Goal: Task Accomplishment & Management: Manage account settings

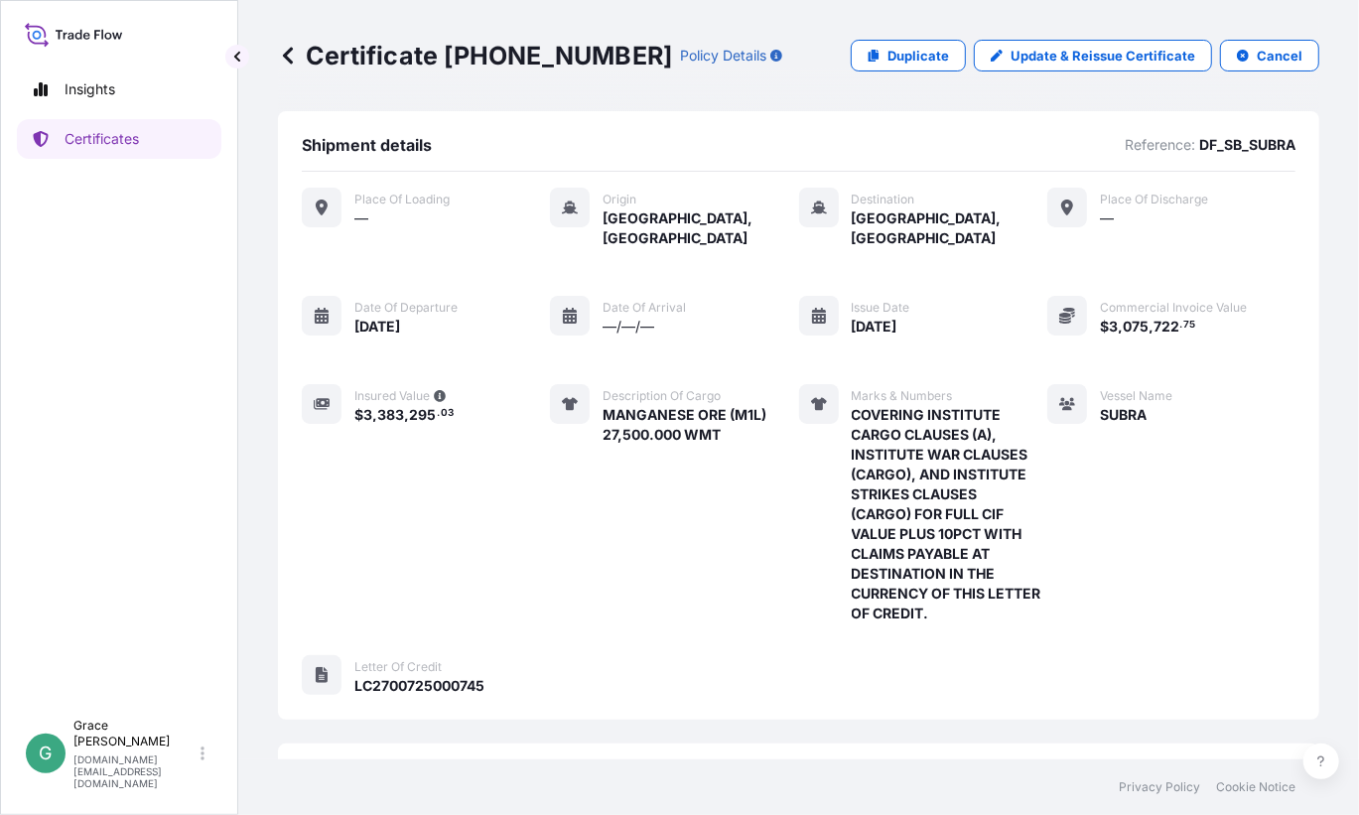
scroll to position [88, 0]
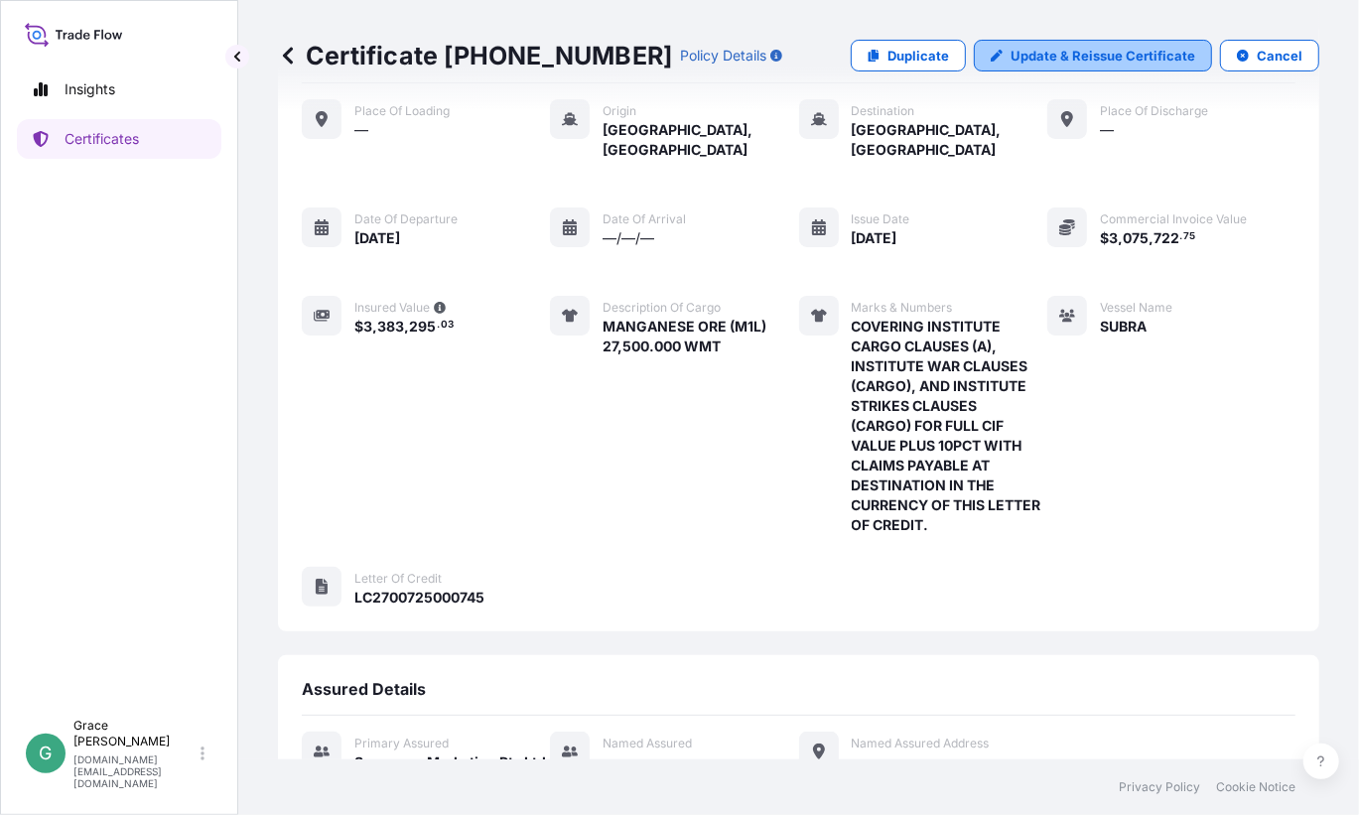
click at [1062, 57] on p "Update & Reissue Certificate" at bounding box center [1103, 56] width 185 height 20
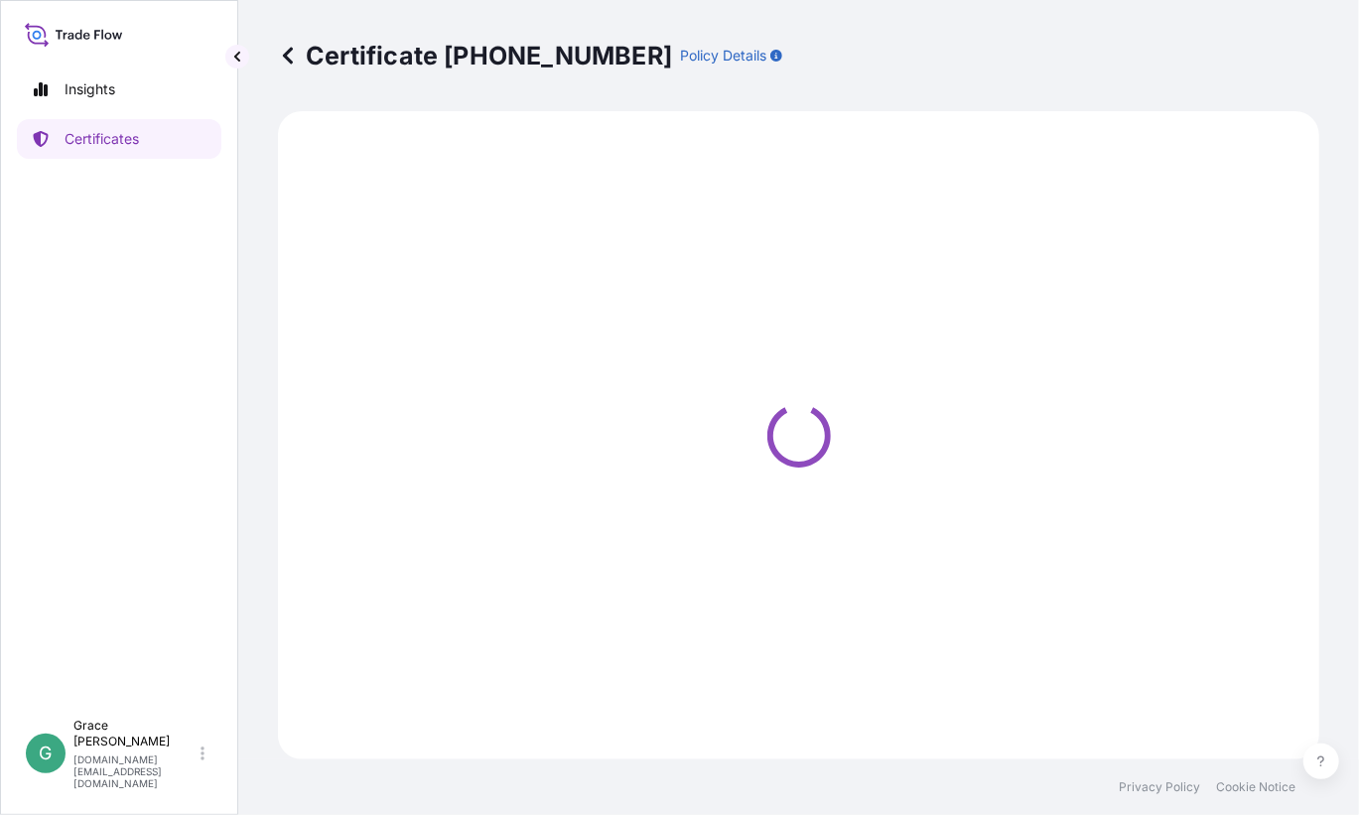
select select "Sea"
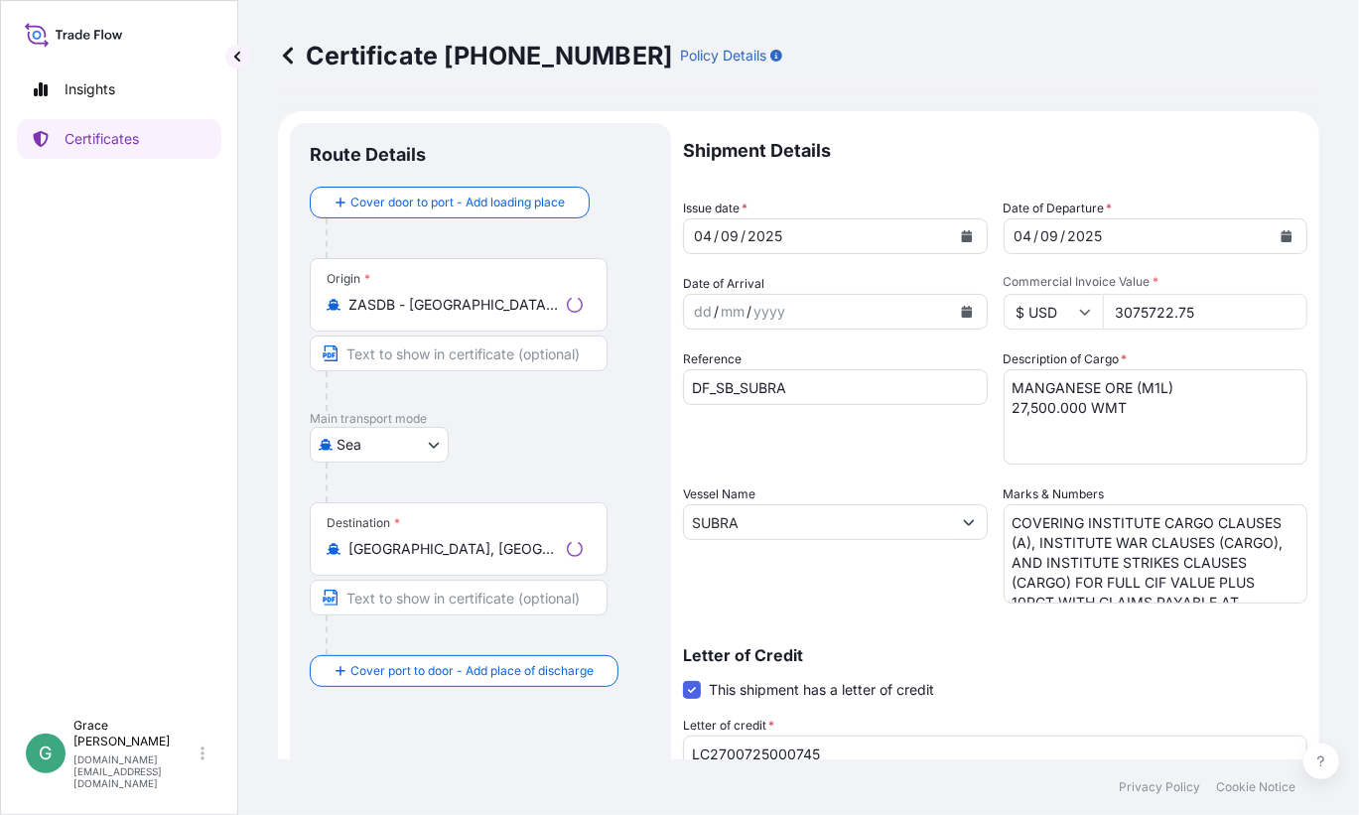
select select "31710"
click at [1020, 405] on textarea "MANGANESE ORE (M1L) 27,500.000 WMT" at bounding box center [1156, 416] width 305 height 95
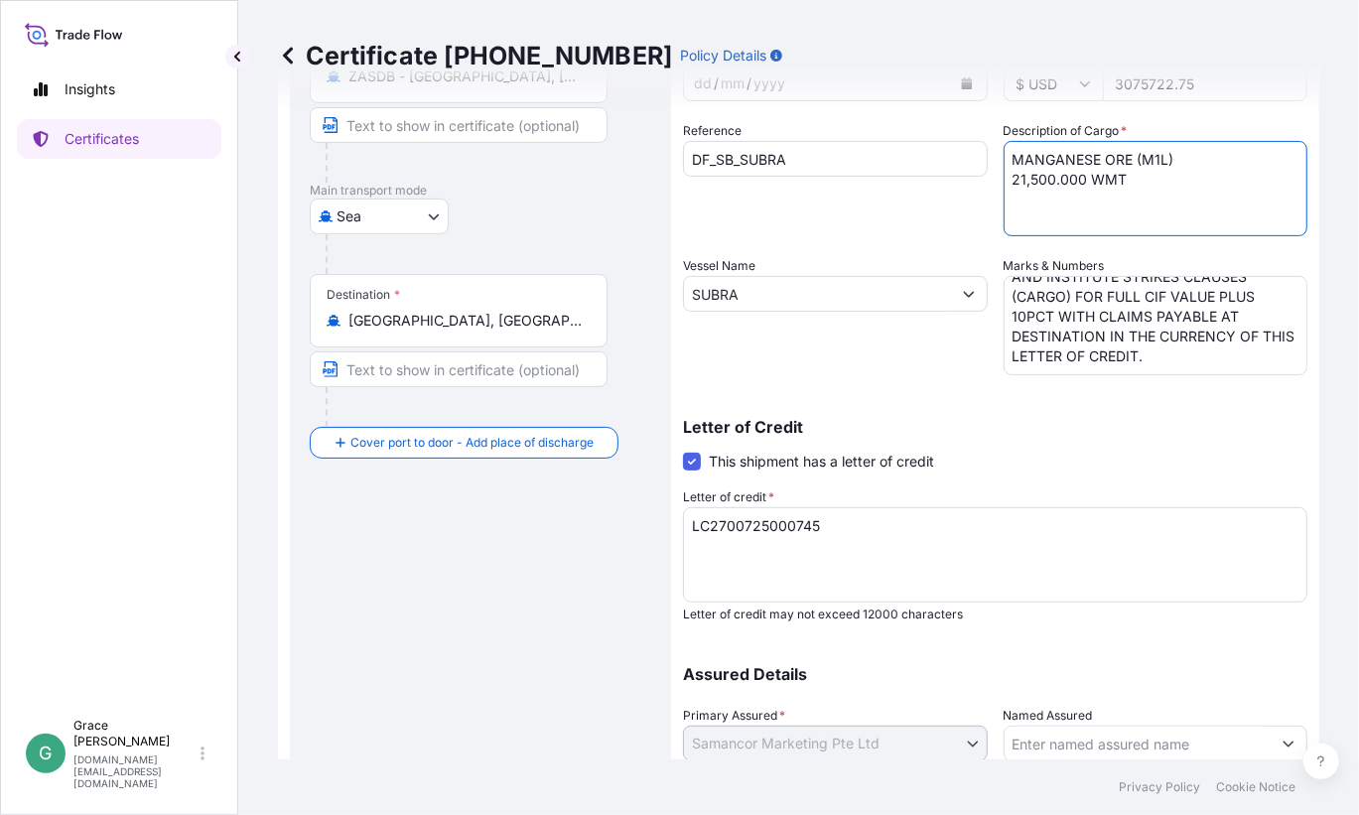
scroll to position [376, 0]
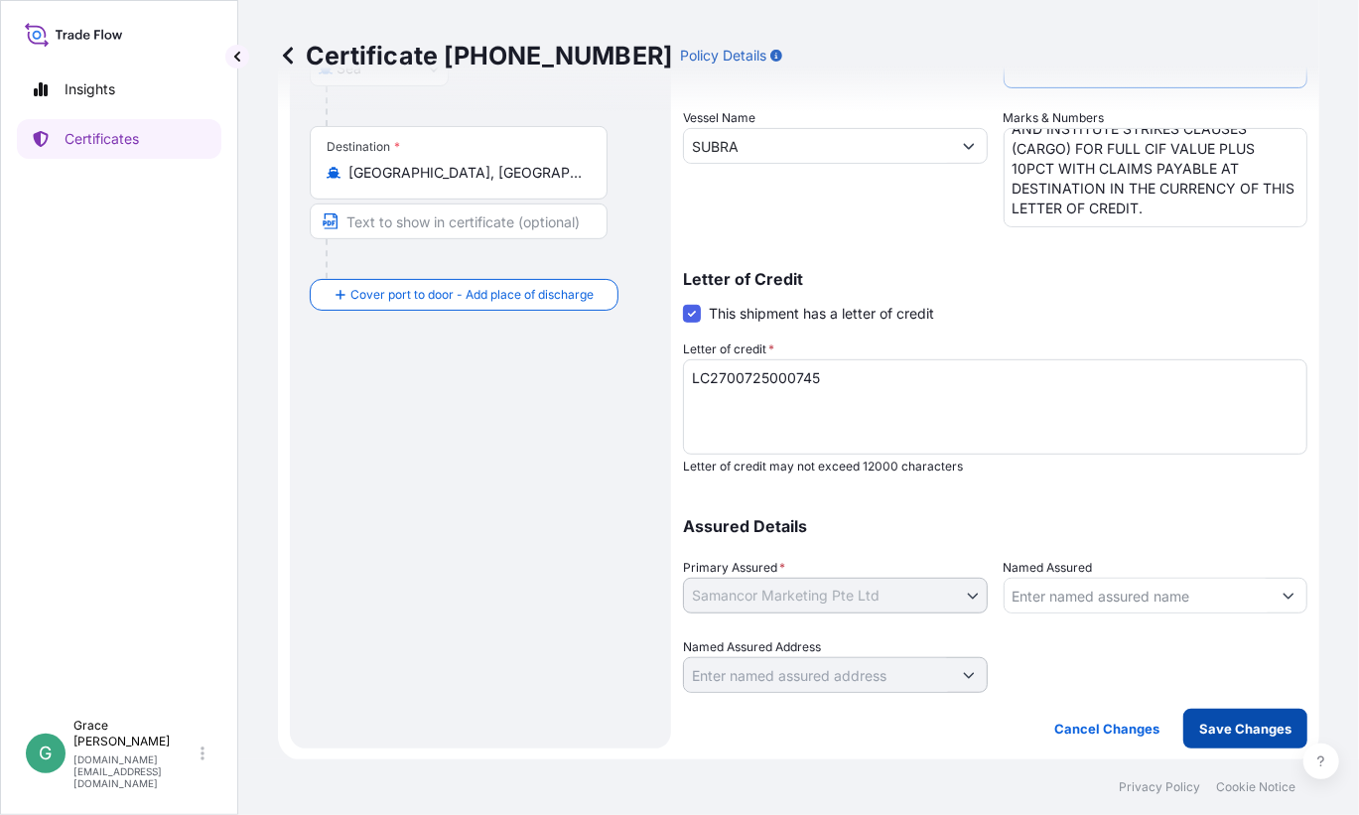
type textarea "MANGANESE ORE (M1L) 21,500.000 WMT"
click at [1214, 729] on p "Save Changes" at bounding box center [1245, 729] width 92 height 20
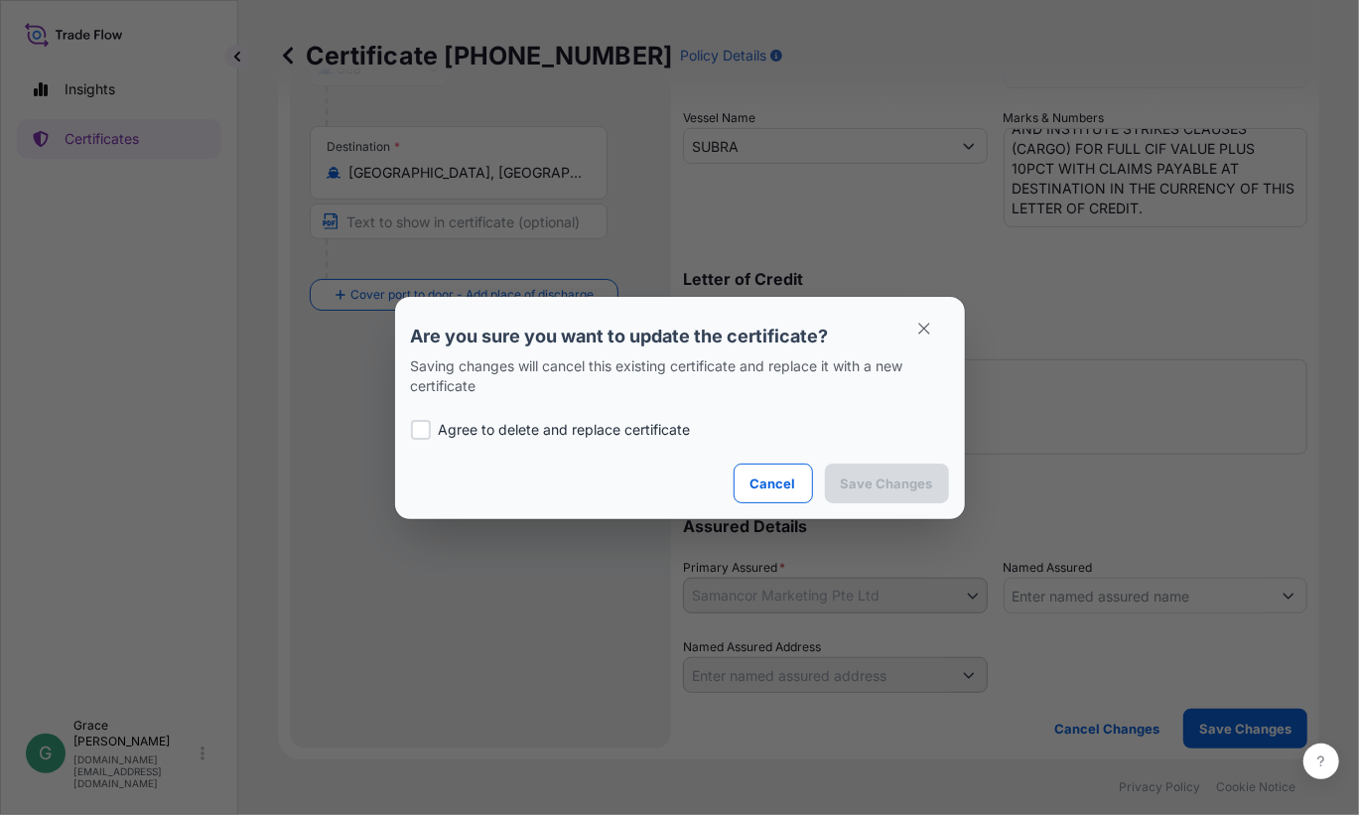
click at [563, 428] on p "Agree to delete and replace certificate" at bounding box center [565, 430] width 252 height 20
checkbox input "true"
click at [873, 478] on p "Save Changes" at bounding box center [887, 484] width 92 height 20
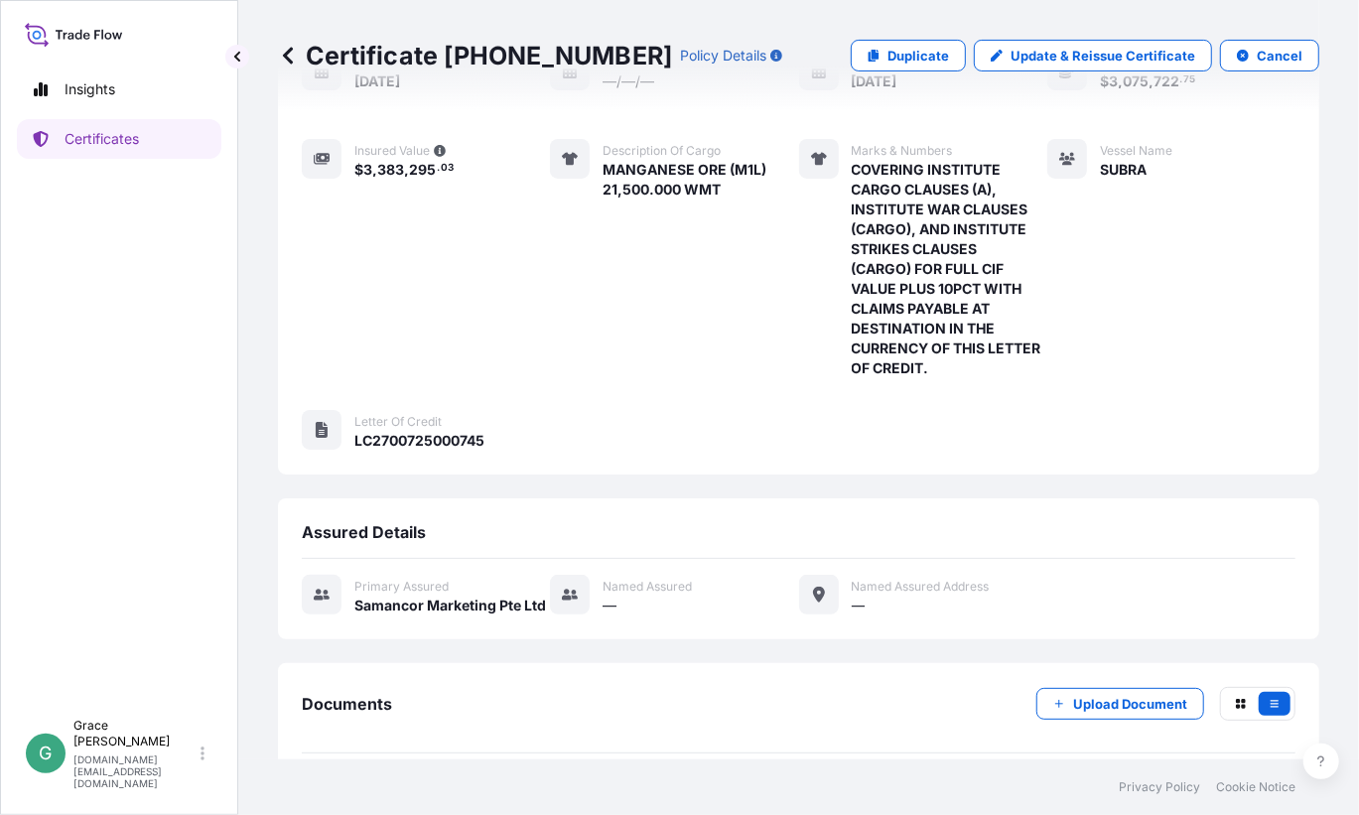
scroll to position [331, 0]
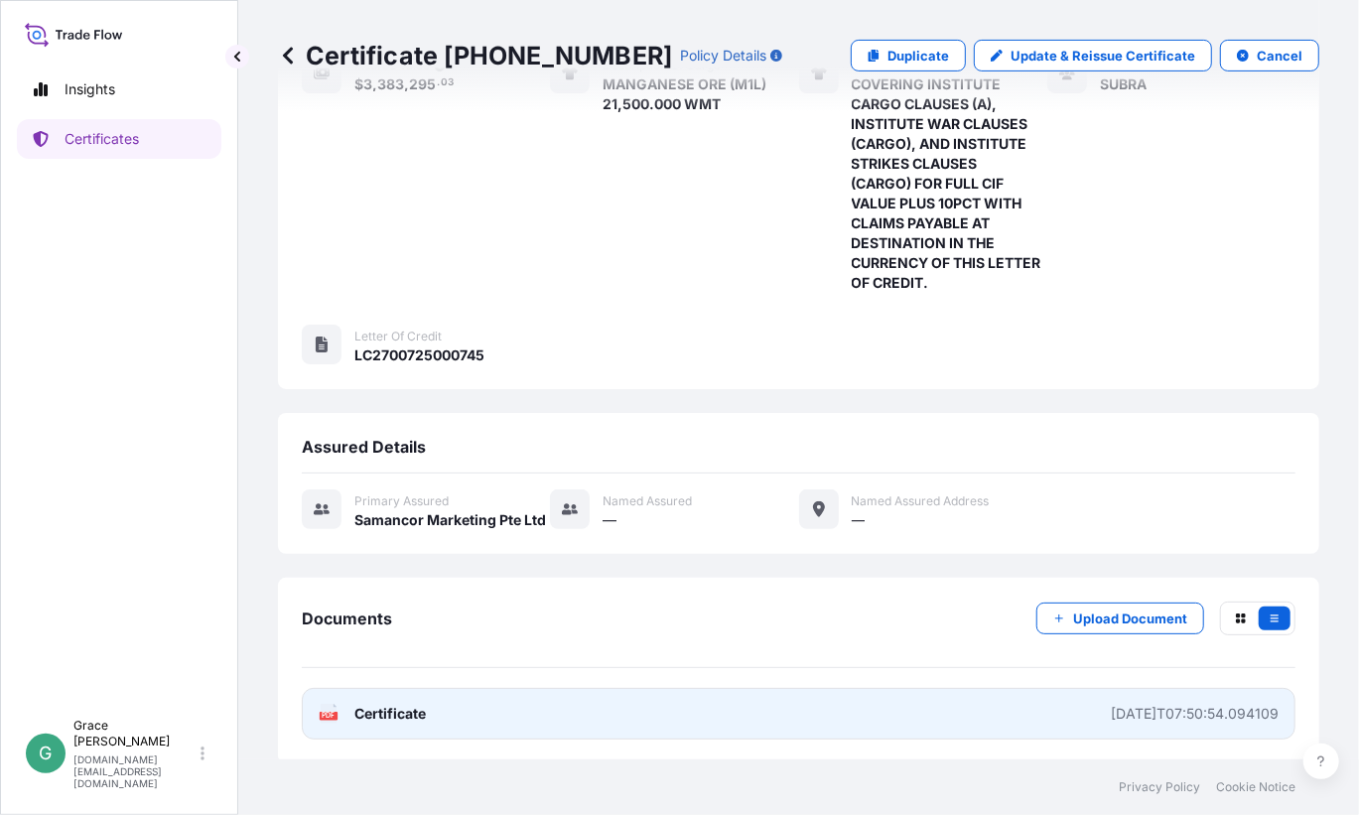
click at [412, 714] on span "Certificate" at bounding box center [389, 714] width 71 height 20
